Goal: Check status: Check status

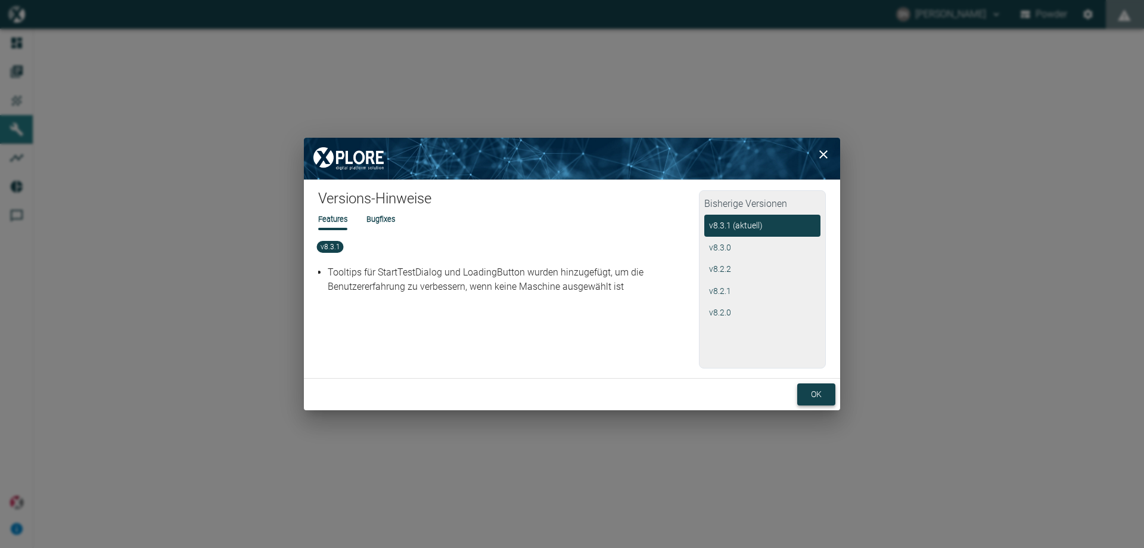
click at [824, 399] on button "ok" at bounding box center [816, 394] width 38 height 22
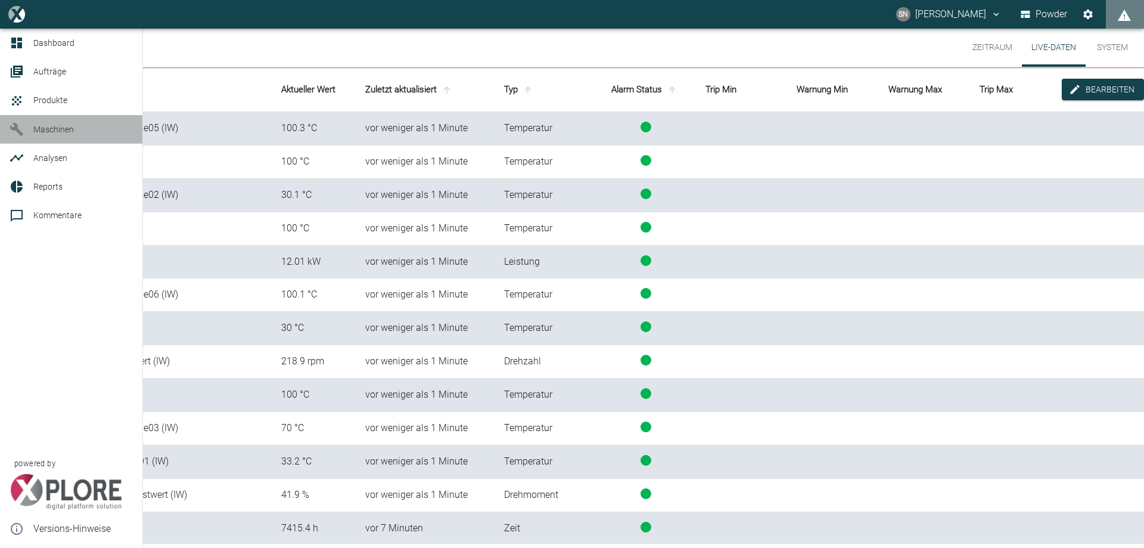
click at [36, 125] on span "Maschinen" at bounding box center [53, 130] width 41 height 10
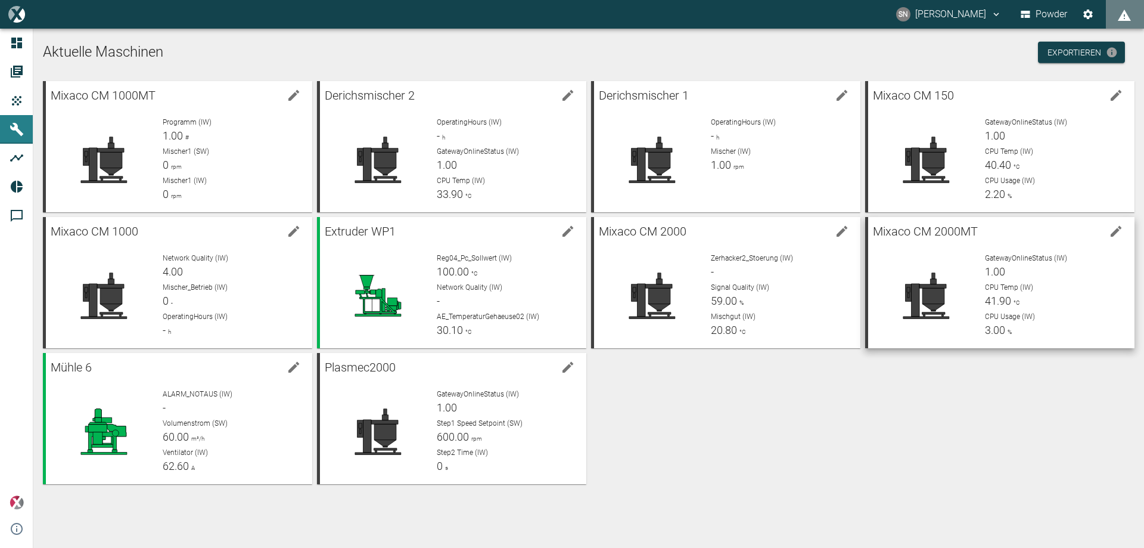
click at [993, 283] on span "CPU Temp (IW)" at bounding box center [1009, 287] width 48 height 8
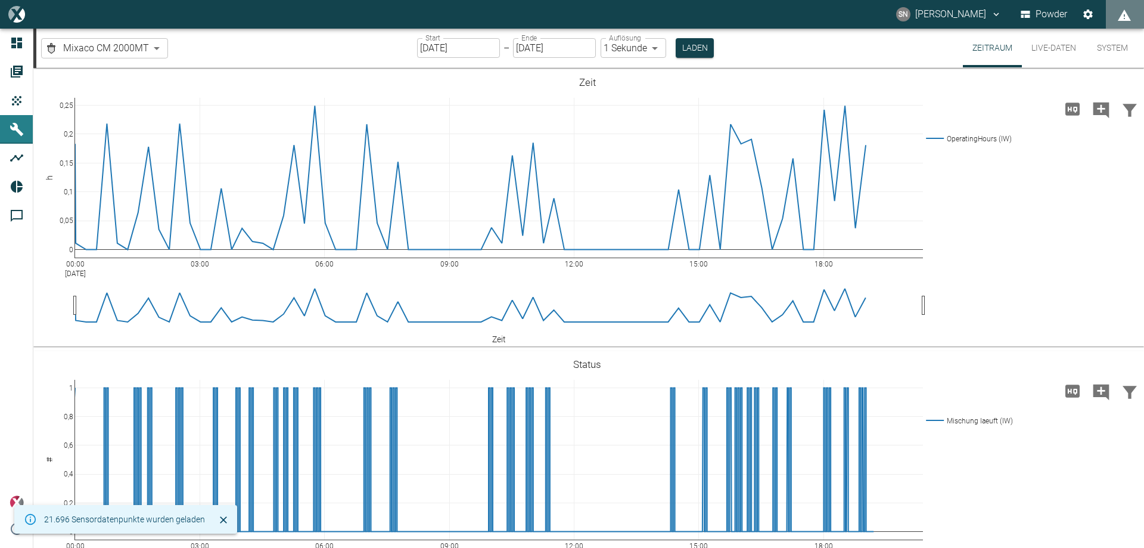
click at [428, 48] on input "[DATE]" at bounding box center [458, 48] width 83 height 20
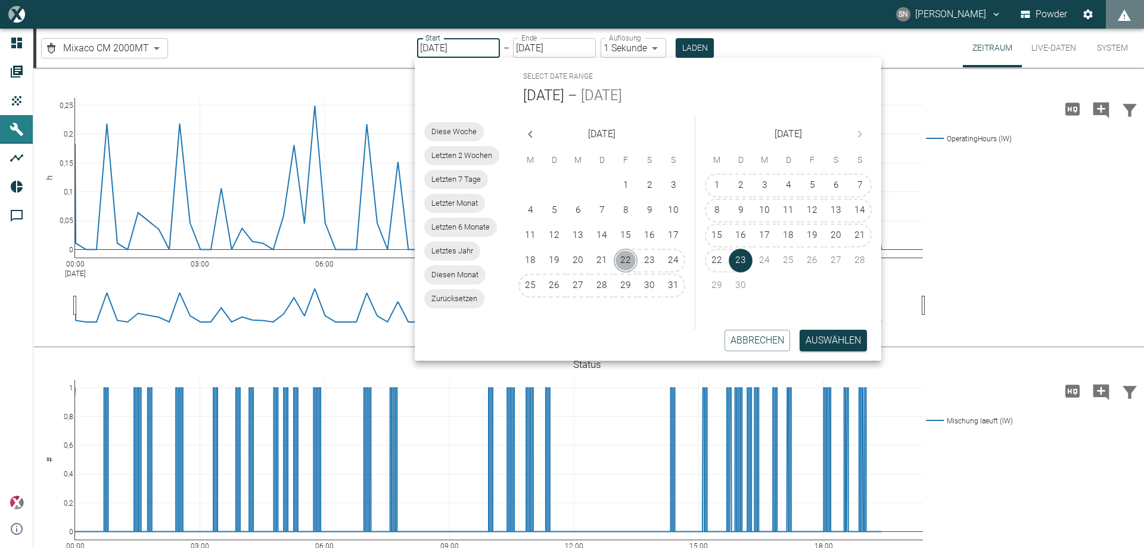
click at [626, 260] on button "22" at bounding box center [626, 261] width 24 height 24
type input "[DATE]"
type input "10min"
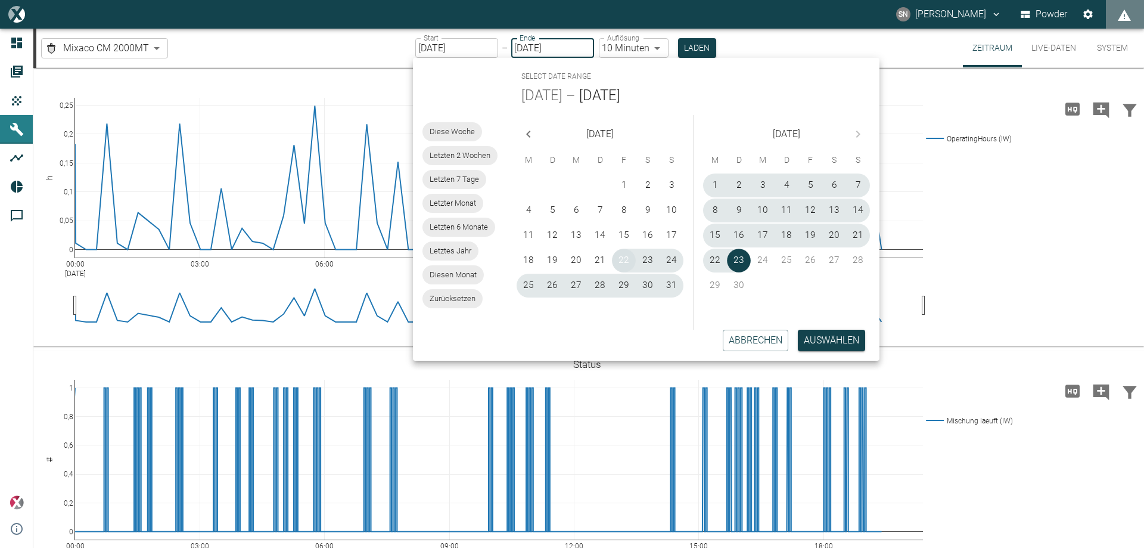
click at [625, 264] on button "22" at bounding box center [624, 261] width 24 height 24
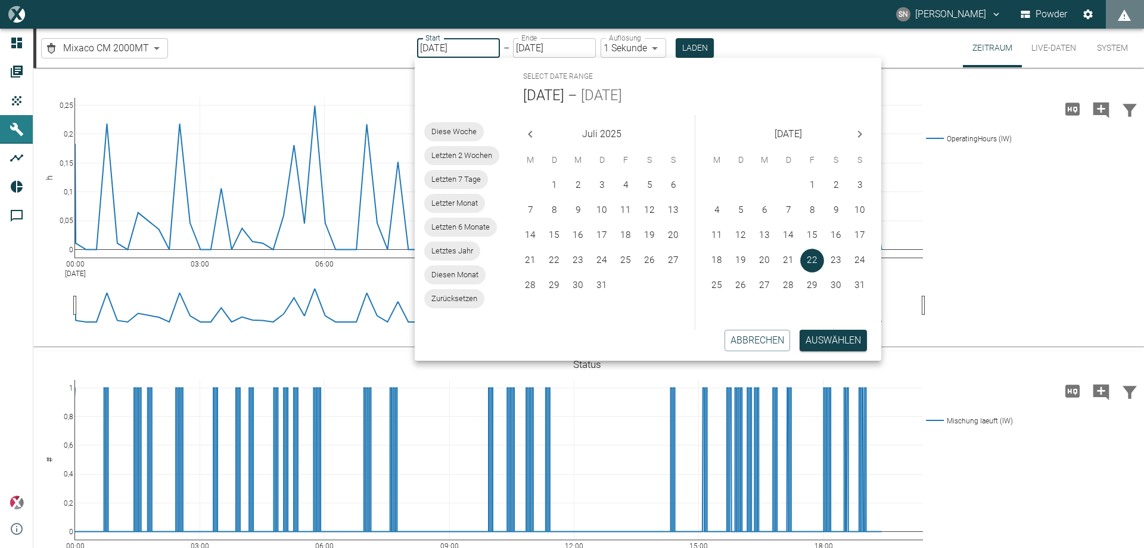
type input "[DATE]"
type input "1sec"
click at [426, 48] on input "[DATE]" at bounding box center [458, 48] width 83 height 20
click at [855, 132] on icon "Next month" at bounding box center [860, 134] width 14 height 14
click at [855, 132] on div "[DATE]" at bounding box center [789, 131] width 186 height 33
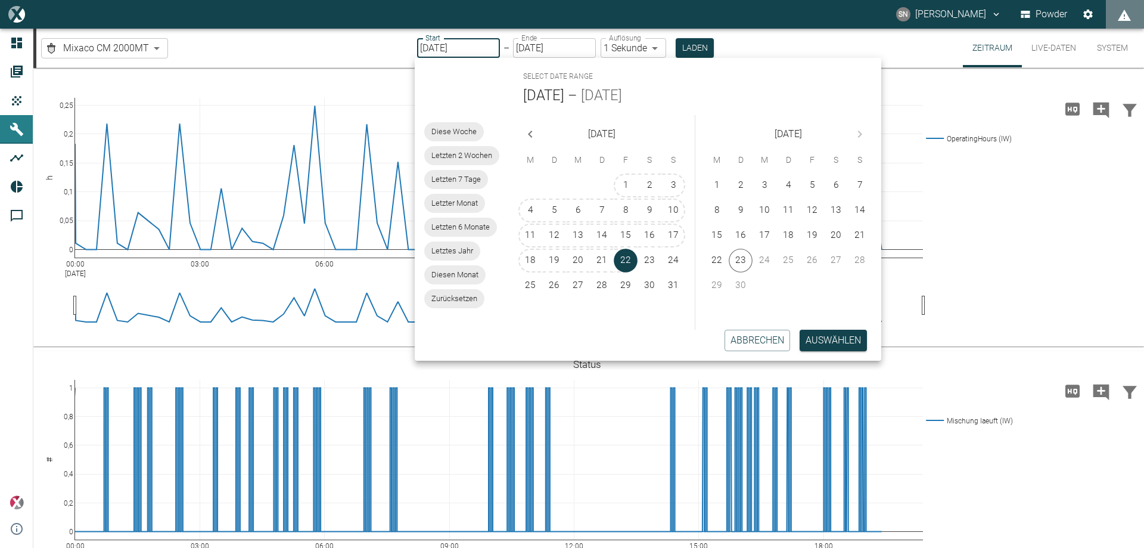
click at [855, 132] on div "[DATE]" at bounding box center [789, 131] width 186 height 33
click at [834, 232] on button "20" at bounding box center [836, 235] width 24 height 24
type input "[DATE]"
type input "DD.MM.YYYY"
type input "2min"
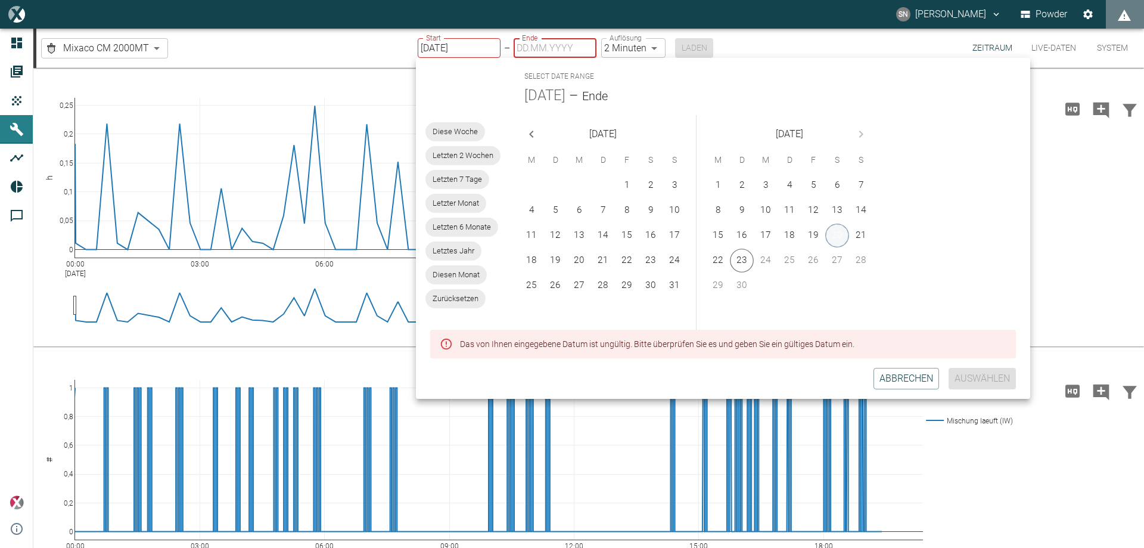
click at [834, 230] on button "20" at bounding box center [837, 235] width 24 height 24
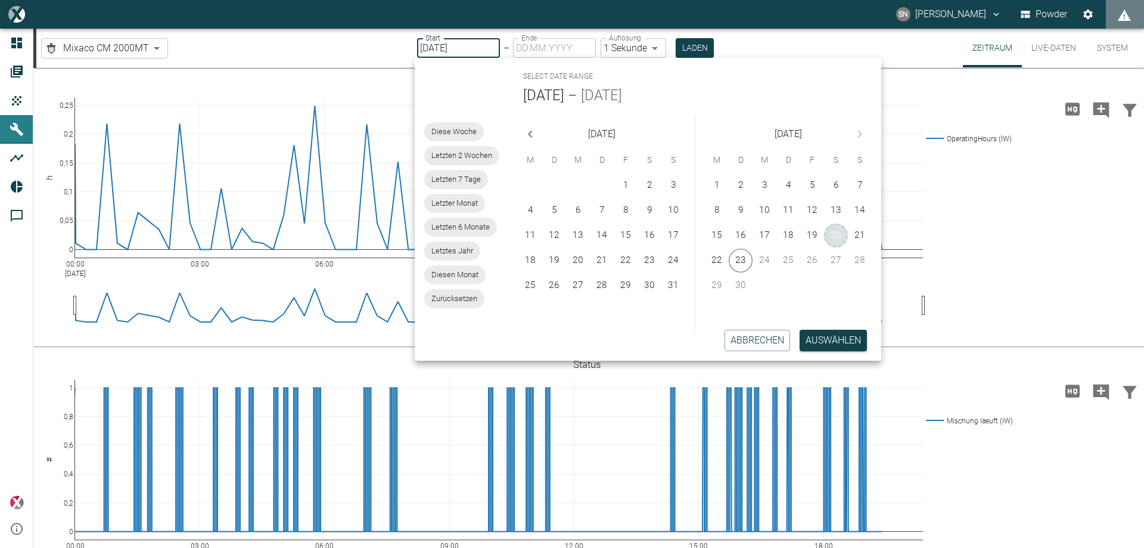
type input "[DATE]"
type input "1sec"
click at [839, 339] on button "Auswählen" at bounding box center [833, 340] width 67 height 21
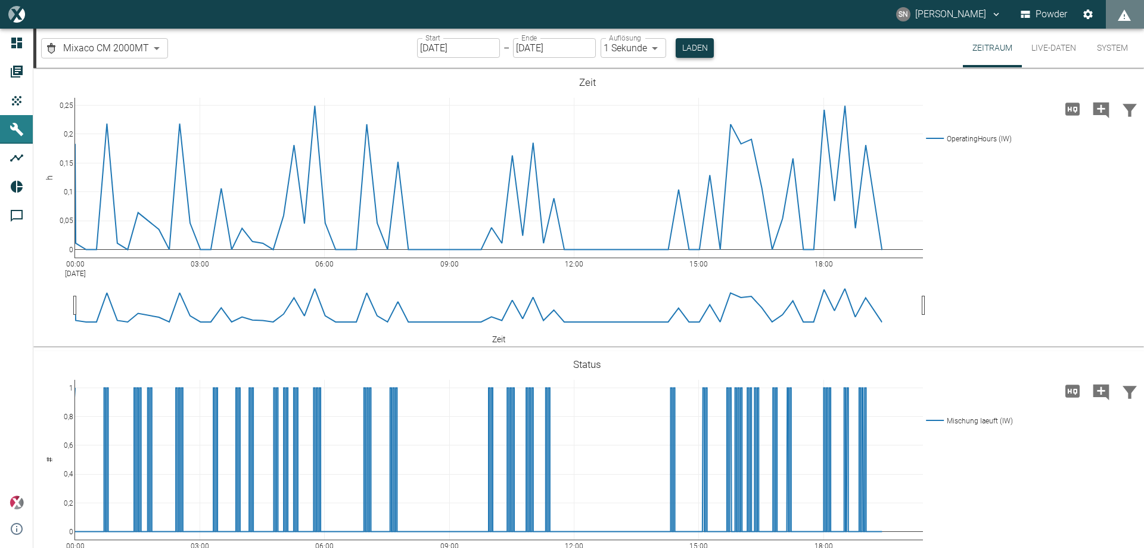
click at [704, 47] on button "Laden" at bounding box center [695, 48] width 38 height 20
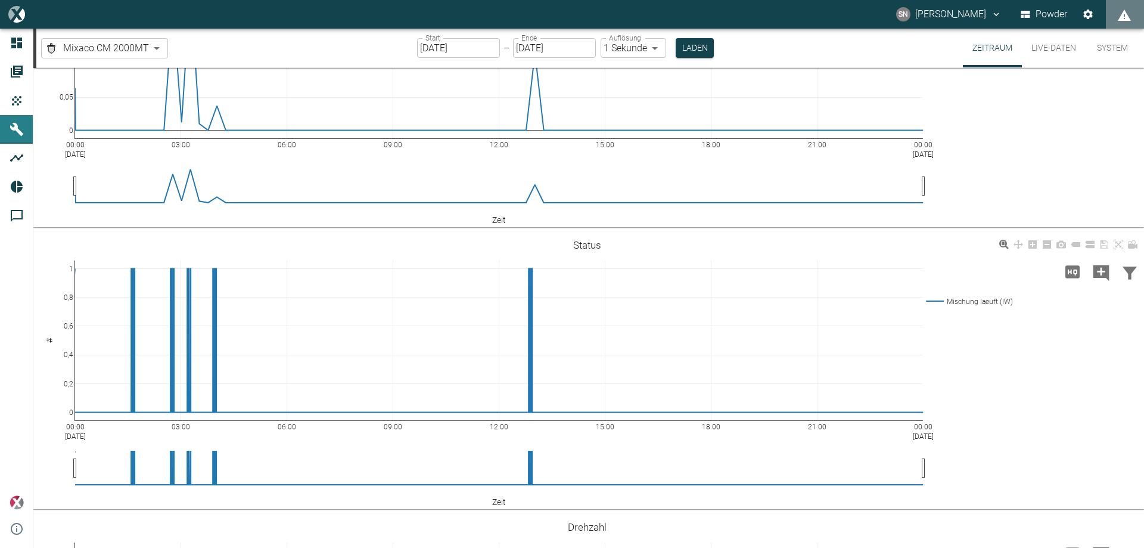
scroll to position [179, 0]
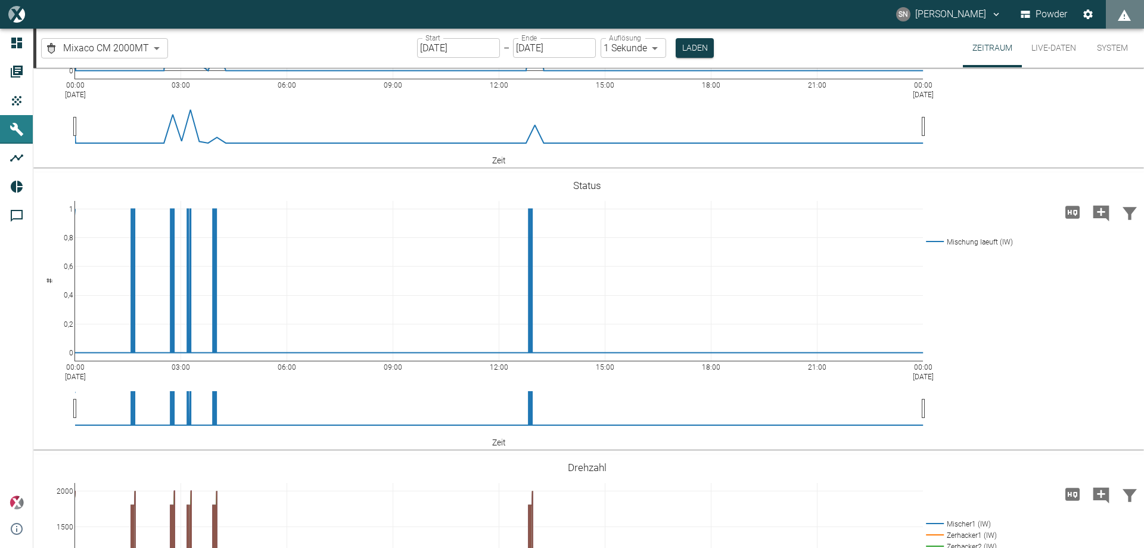
click at [154, 52] on body "SN [PERSON_NAME] Powder Dashboard Aufträge Produkte Maschinen Analysen Reports …" at bounding box center [572, 274] width 1144 height 548
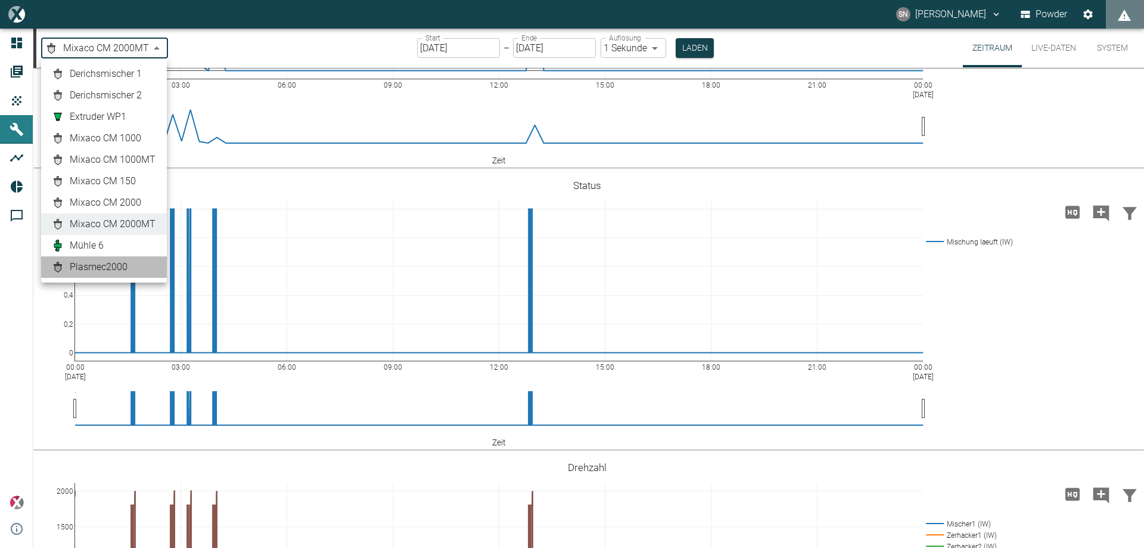
click at [116, 269] on span "Plasmec2000" at bounding box center [99, 267] width 58 height 14
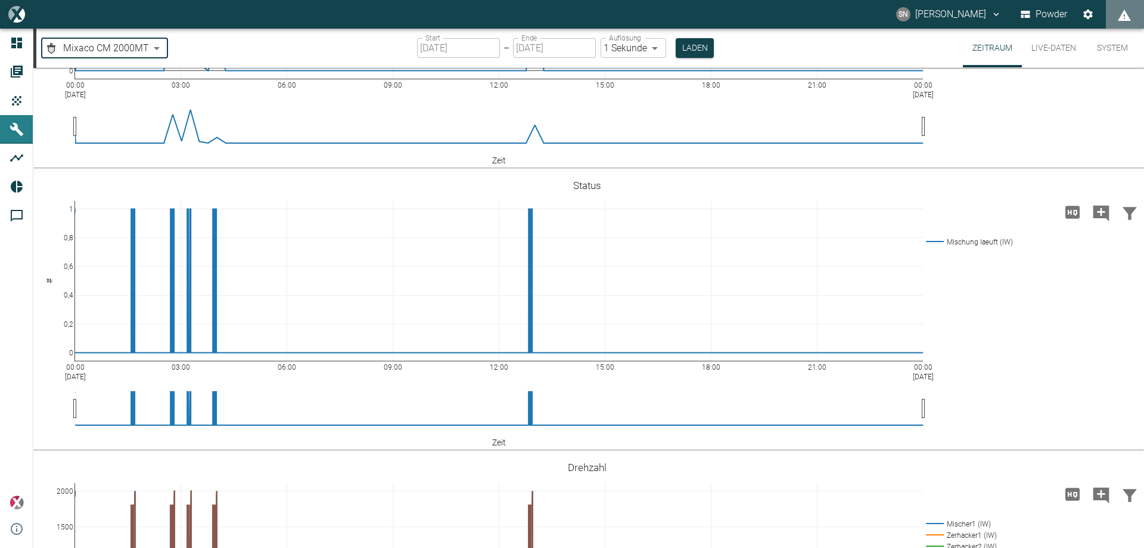
type input "727a4d0c-5580-4269-8b63-c2575a5d5183"
type input "[DATE]"
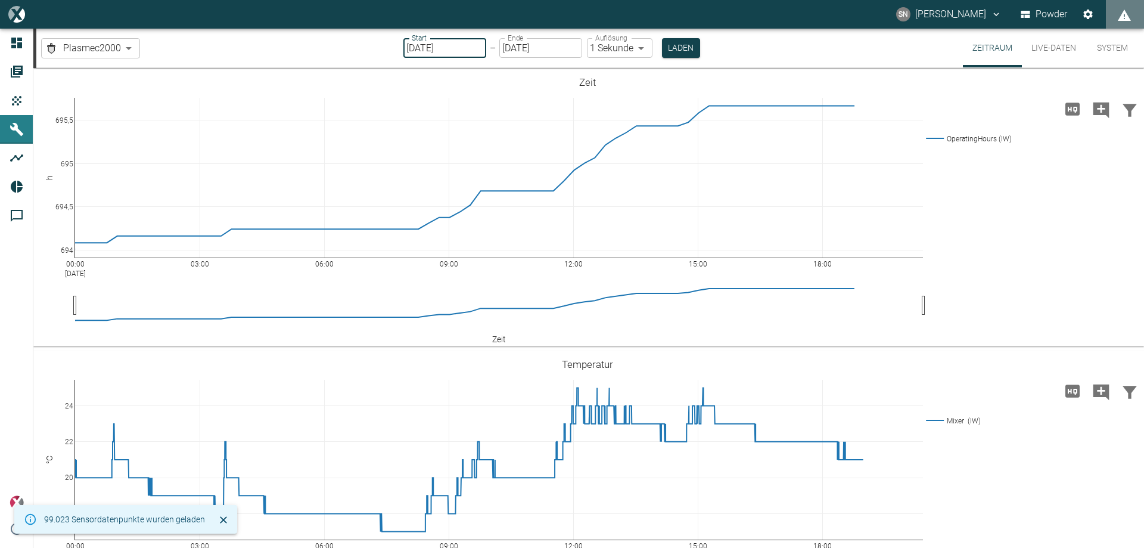
click at [412, 48] on input "[DATE]" at bounding box center [444, 48] width 83 height 20
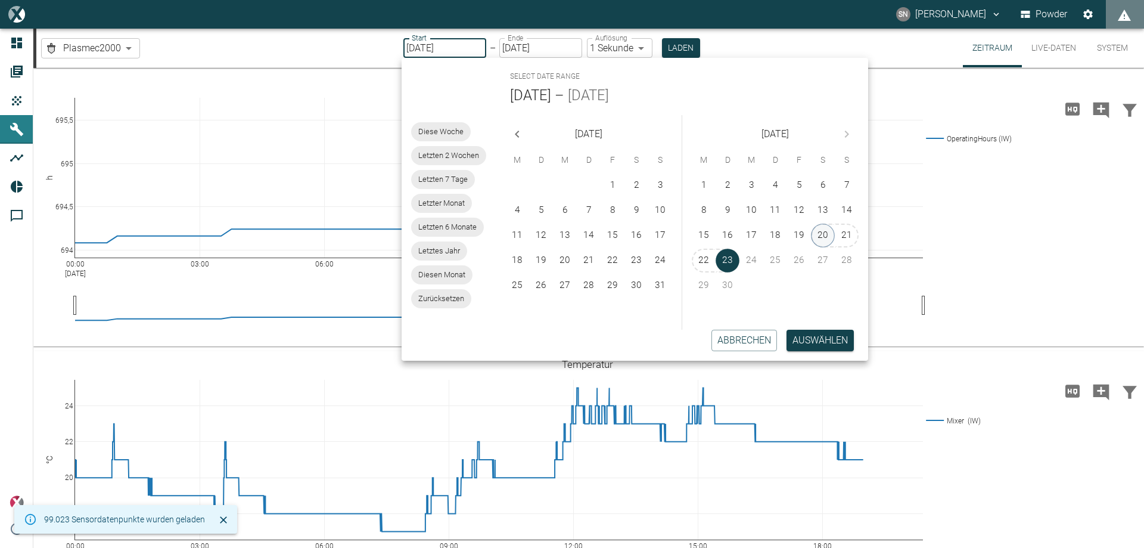
click at [826, 236] on button "20" at bounding box center [823, 235] width 24 height 24
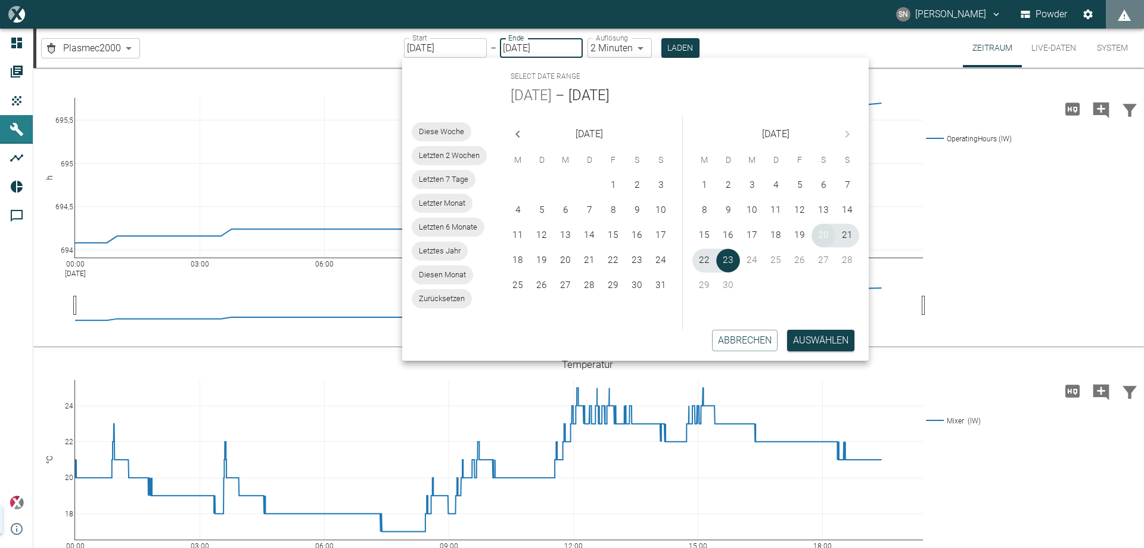
type input "[DATE]"
type input "2min"
click at [510, 46] on input "[DATE]" at bounding box center [541, 48] width 83 height 20
click at [824, 236] on button "20" at bounding box center [824, 235] width 24 height 24
type input "[DATE]"
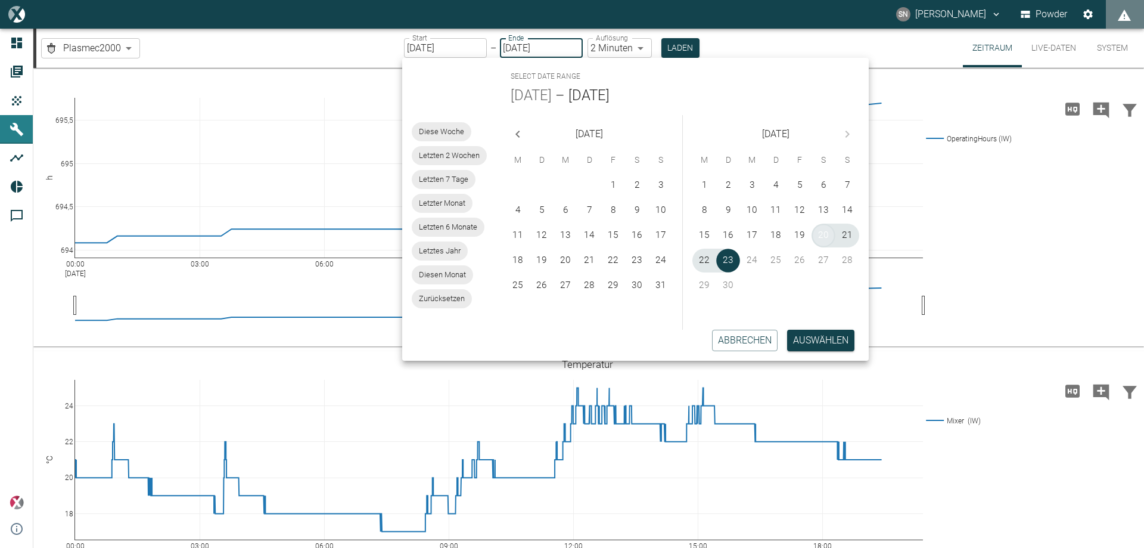
type input "1sec"
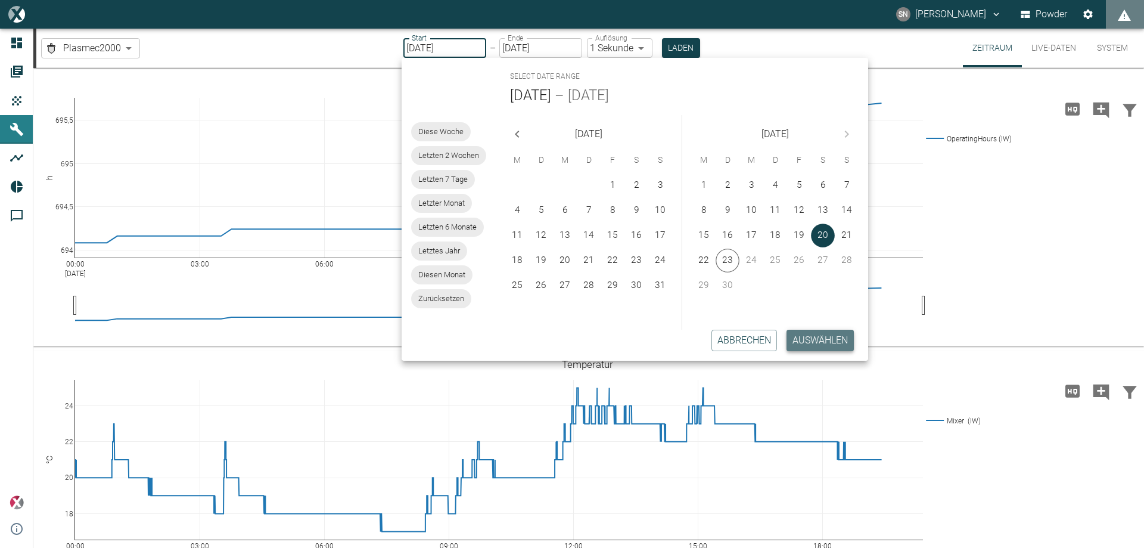
click at [840, 339] on button "Auswählen" at bounding box center [820, 340] width 67 height 21
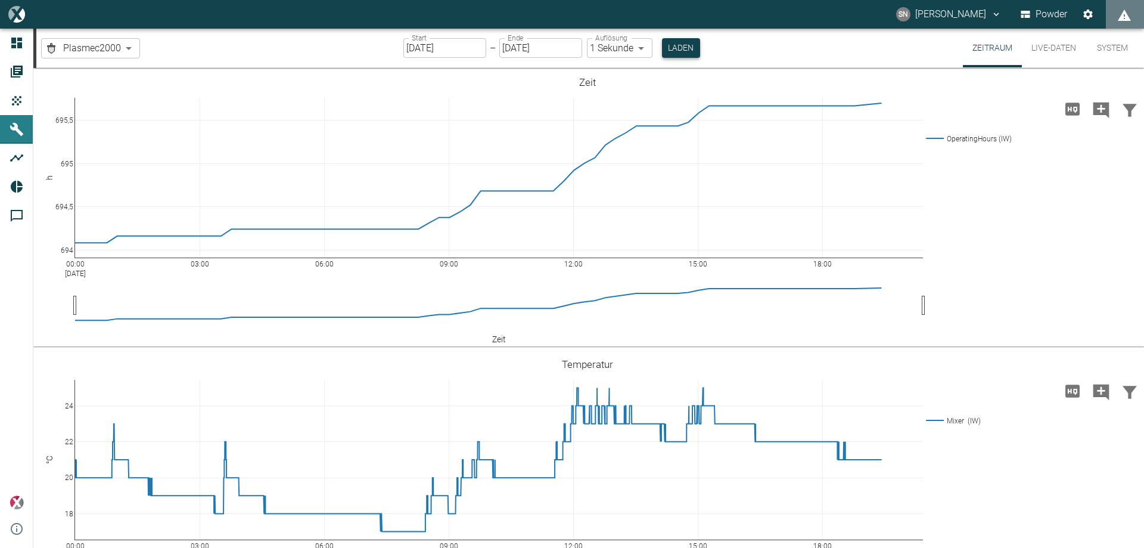
click at [679, 45] on button "Laden" at bounding box center [681, 48] width 38 height 20
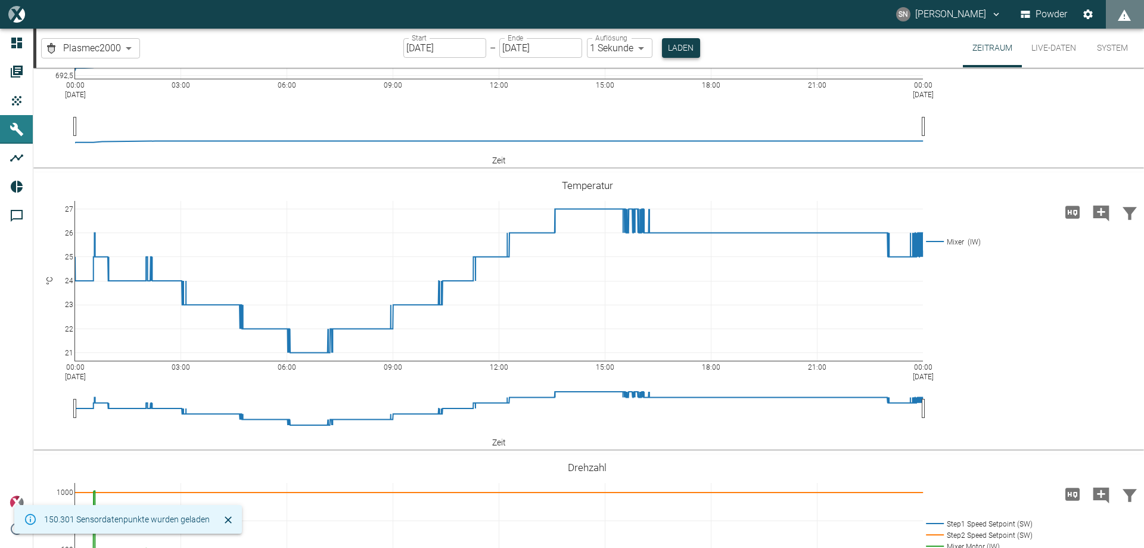
scroll to position [238, 0]
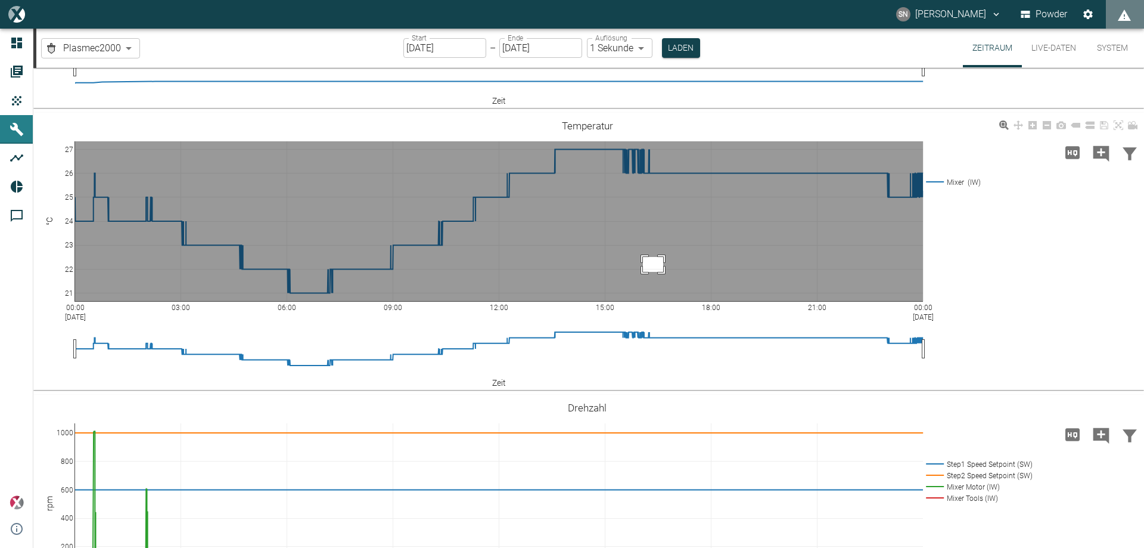
drag, startPoint x: 643, startPoint y: 257, endPoint x: 664, endPoint y: 272, distance: 25.6
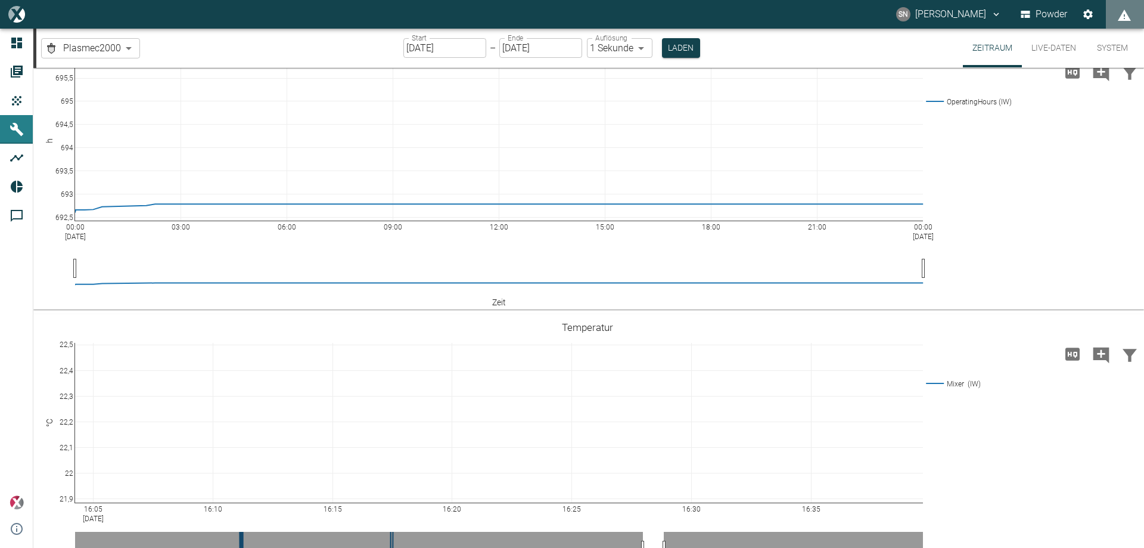
scroll to position [0, 0]
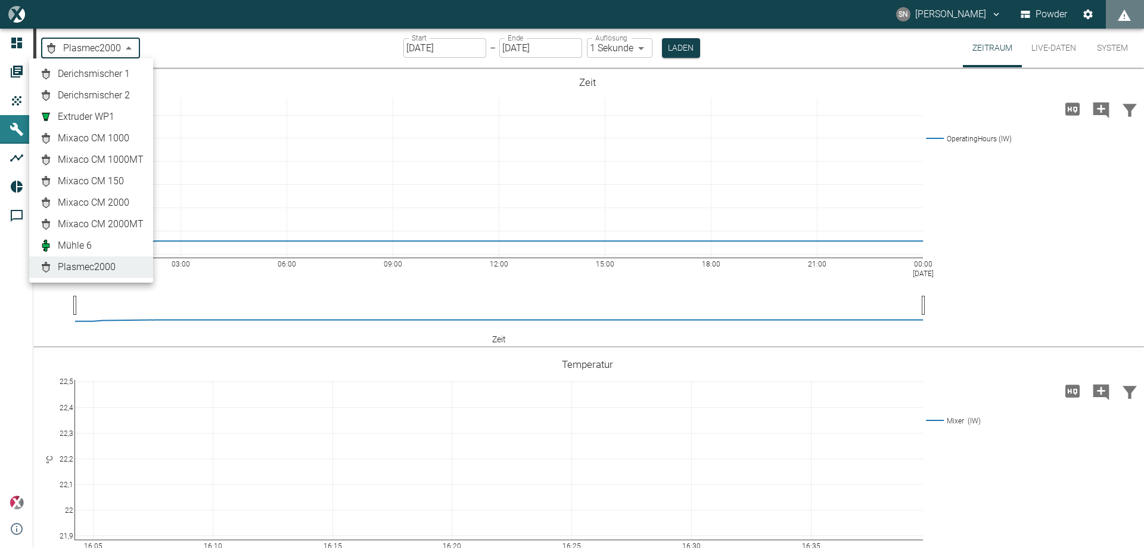
click at [129, 47] on body "SN [PERSON_NAME] Powder Dashboard Aufträge Produkte Maschinen Analysen Reports …" at bounding box center [572, 274] width 1144 height 548
click at [125, 221] on span "Mixaco CM 2000MT" at bounding box center [101, 224] width 86 height 14
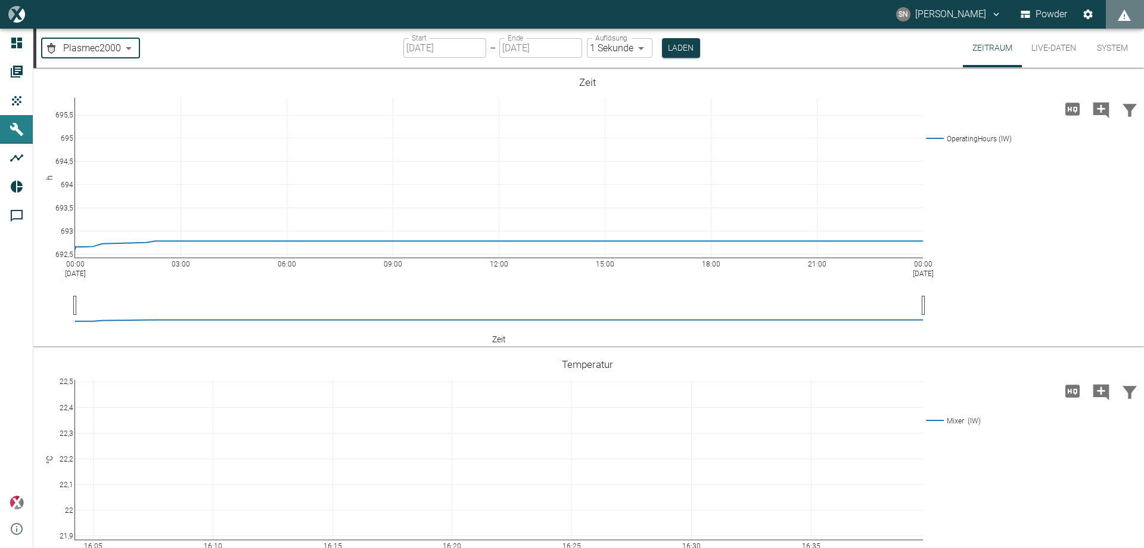
type input "cbd910db-5f12-469e-8273-adb926ca892d"
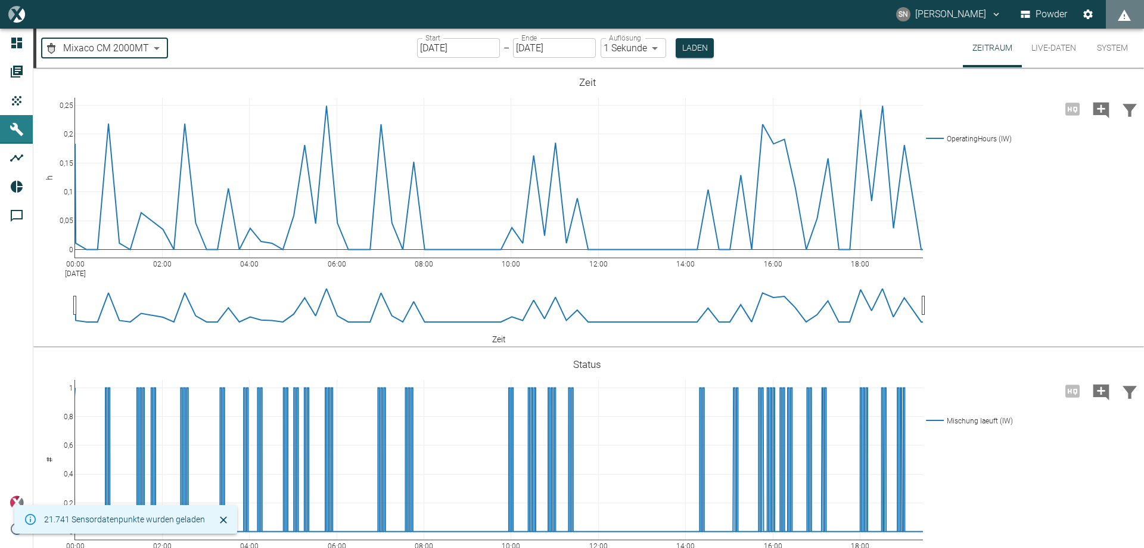
type input "[DATE]"
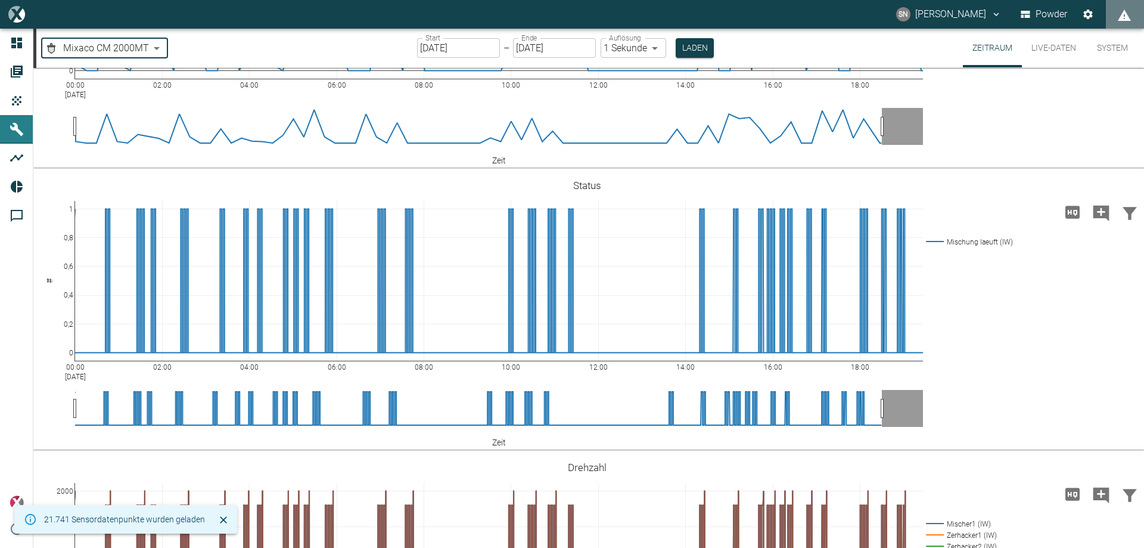
scroll to position [60, 0]
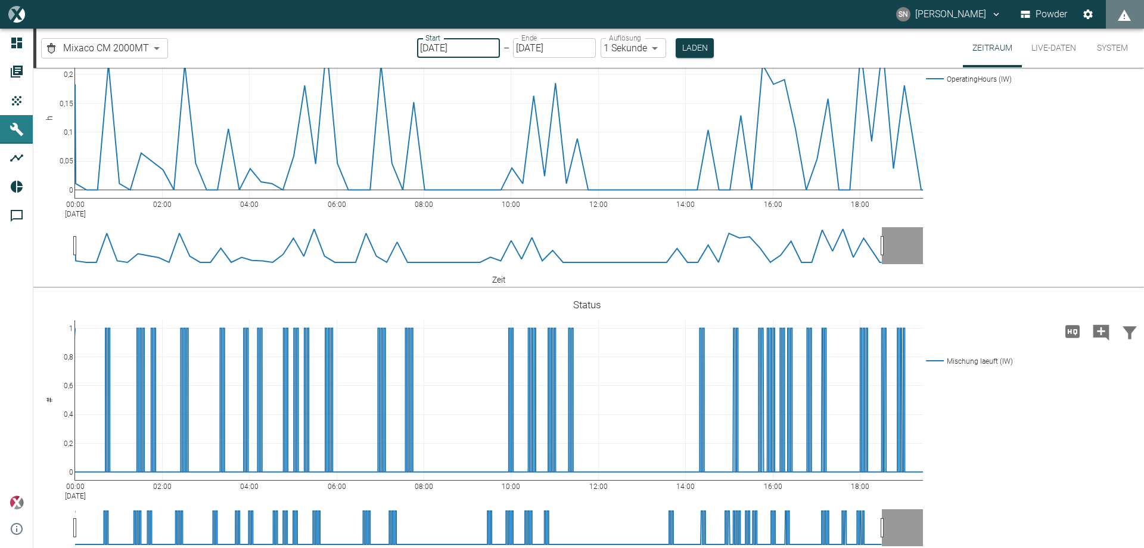
click at [429, 49] on input "[DATE]" at bounding box center [458, 48] width 83 height 20
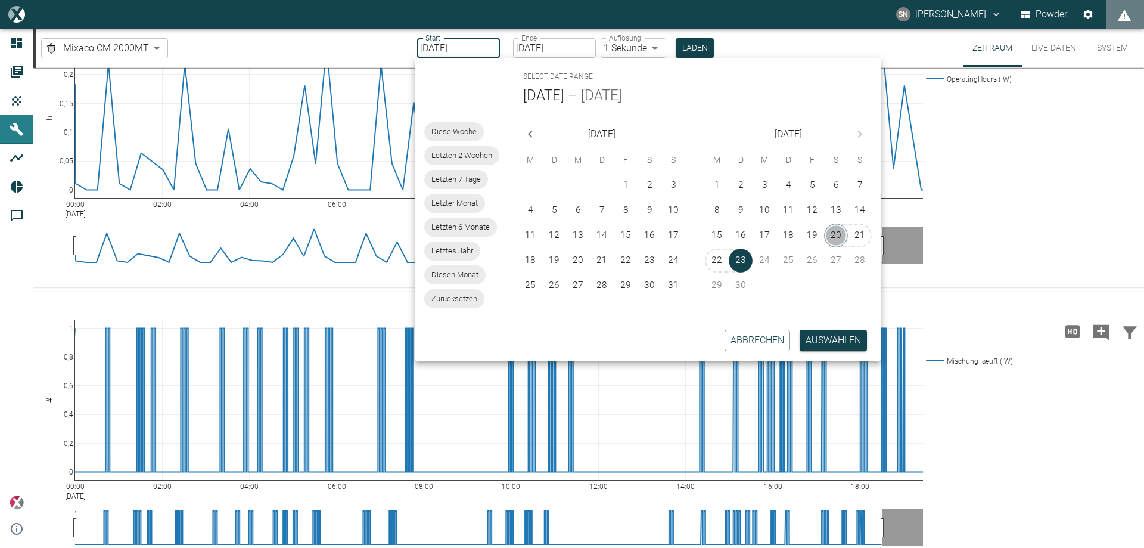
click at [836, 229] on button "20" at bounding box center [836, 235] width 24 height 24
type input "[DATE]"
type input "2min"
click at [840, 232] on button "20" at bounding box center [837, 235] width 24 height 24
type input "[DATE]"
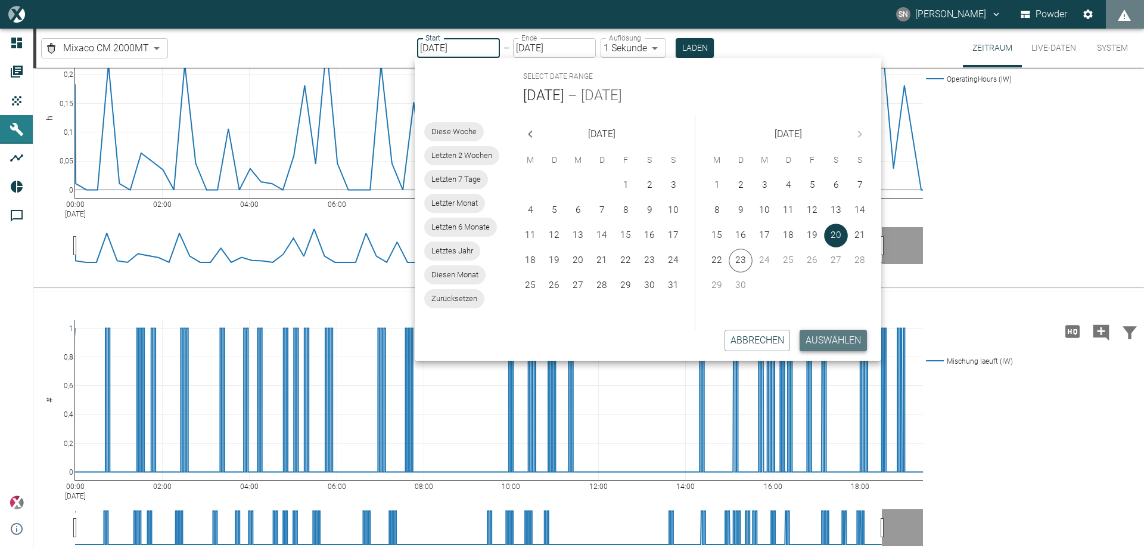
click at [839, 338] on button "Auswählen" at bounding box center [833, 340] width 67 height 21
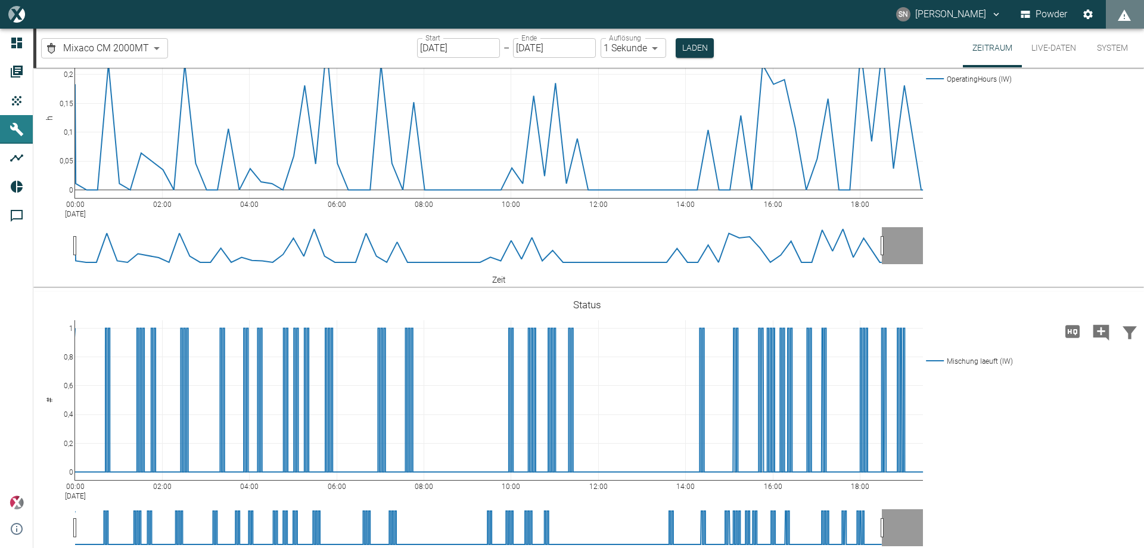
click at [653, 46] on body "SN [PERSON_NAME] Powder Dashboard Aufträge Produkte Maschinen Analysen Reports …" at bounding box center [572, 274] width 1144 height 548
click at [641, 97] on li "2 Minuten" at bounding box center [631, 94] width 67 height 21
type input "2min"
click at [690, 51] on button "Laden" at bounding box center [694, 48] width 38 height 20
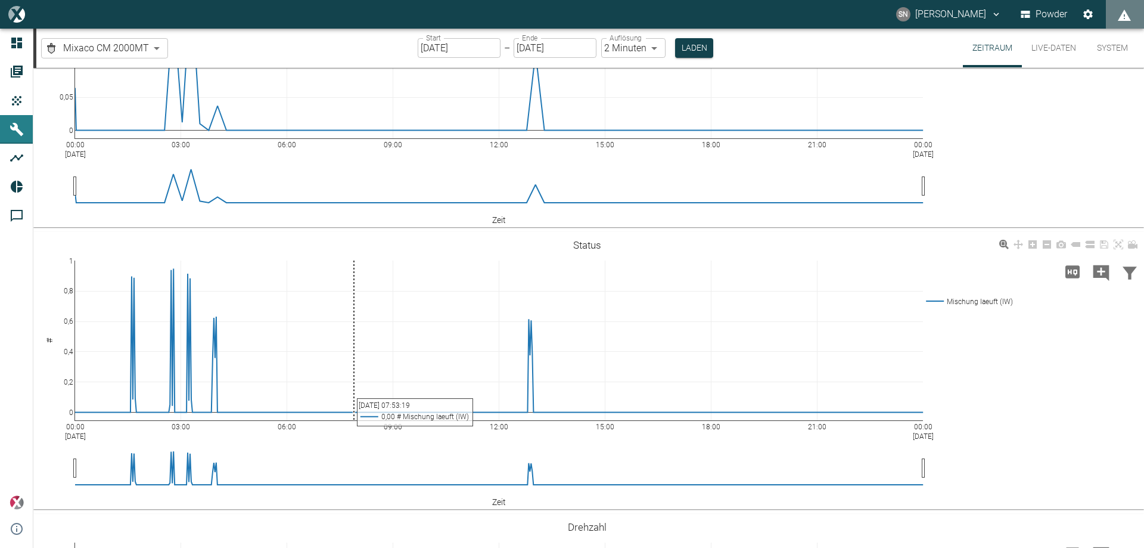
scroll to position [179, 0]
